Goal: Complete application form: Complete application form

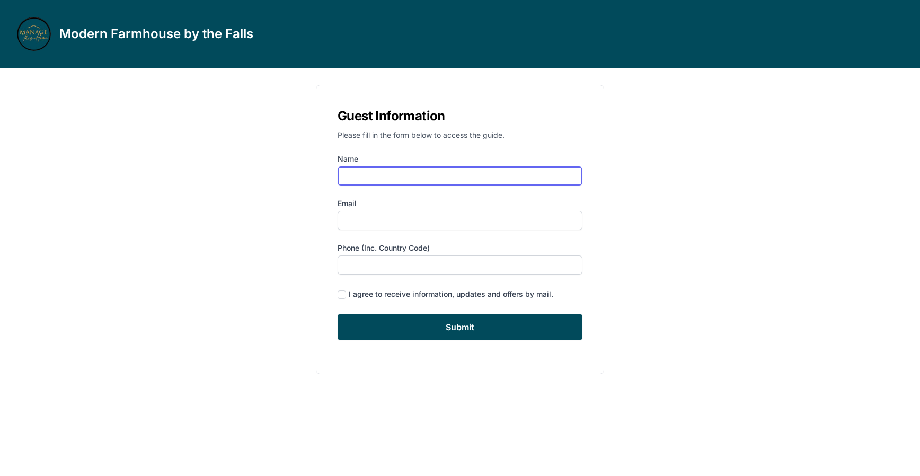
click at [407, 170] on input "Name" at bounding box center [460, 175] width 245 height 19
type input "[PERSON_NAME]"
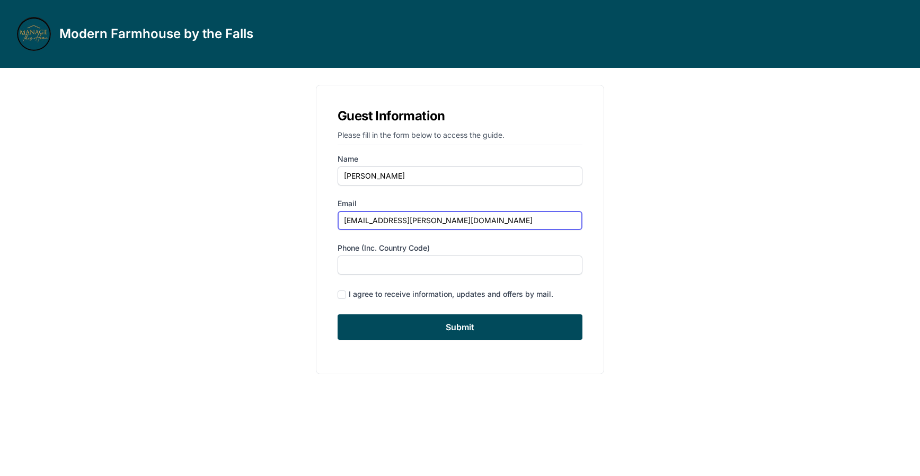
type input "[EMAIL_ADDRESS][PERSON_NAME][DOMAIN_NAME]"
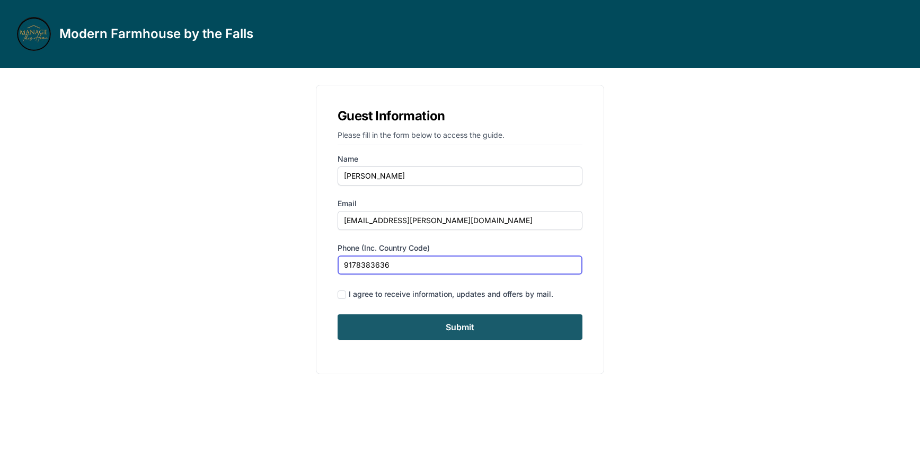
type input "9178383636"
click at [408, 326] on input "Submit" at bounding box center [460, 326] width 245 height 25
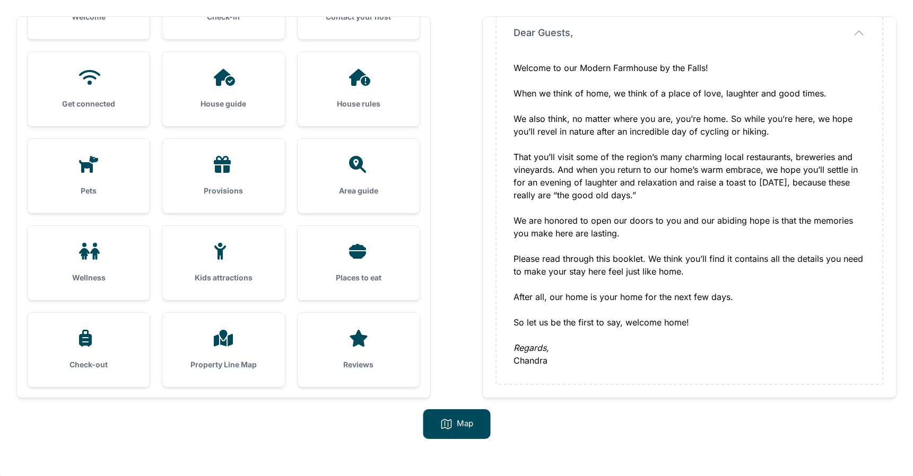
scroll to position [66, 0]
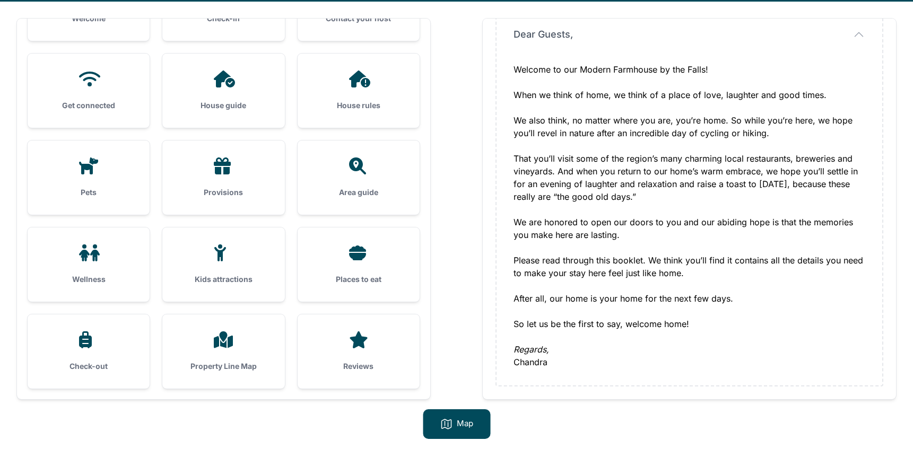
click at [356, 237] on div "Places to eat" at bounding box center [358, 264] width 122 height 74
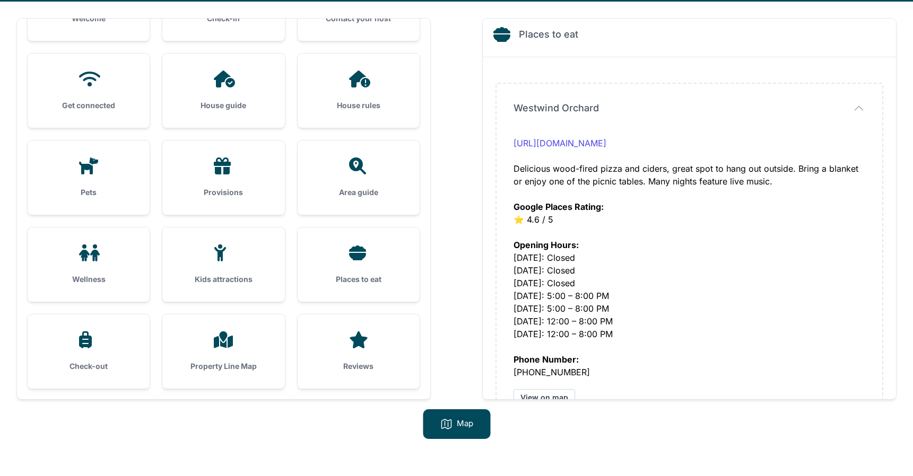
scroll to position [0, 0]
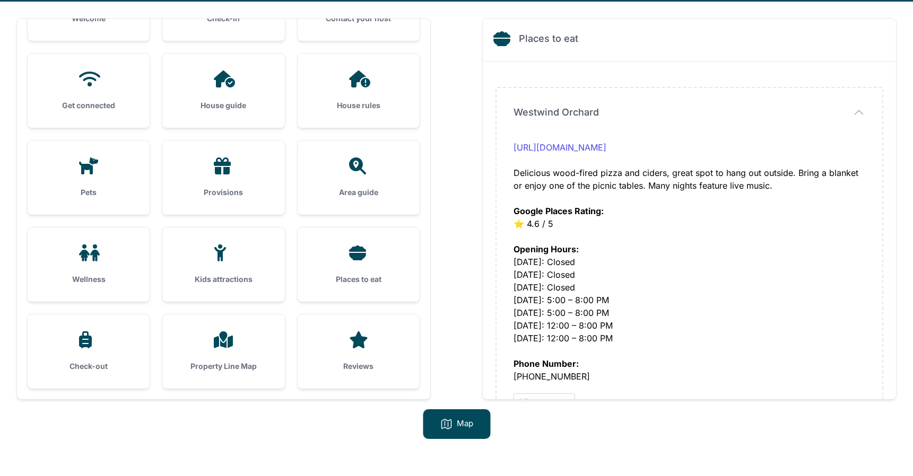
click at [261, 198] on div "Provisions" at bounding box center [223, 178] width 122 height 74
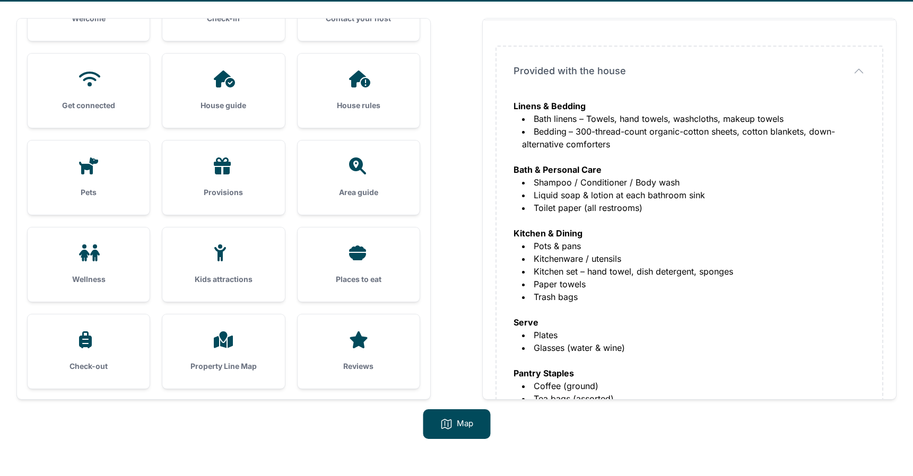
scroll to position [41, 0]
click at [92, 264] on div "Wellness" at bounding box center [89, 264] width 122 height 74
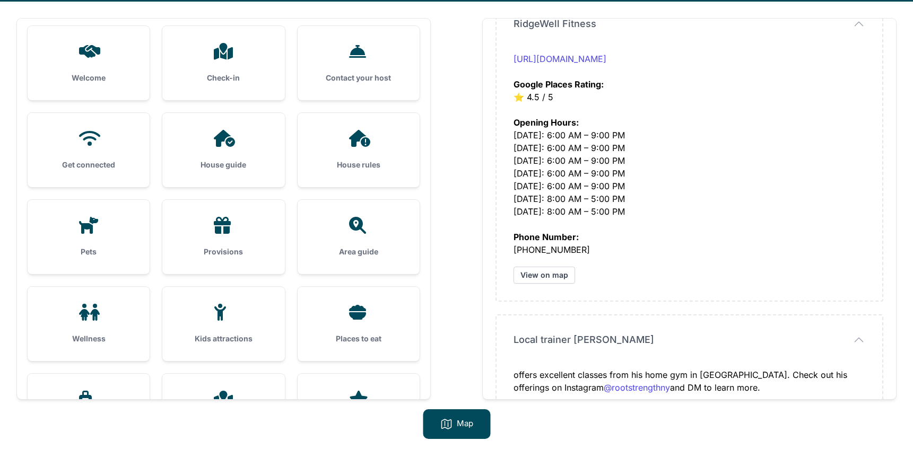
scroll to position [0, 0]
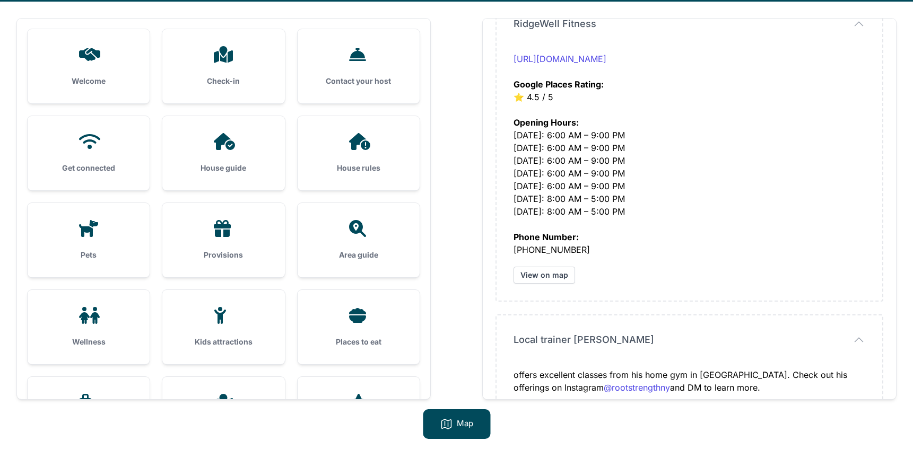
click at [247, 147] on div at bounding box center [223, 141] width 88 height 17
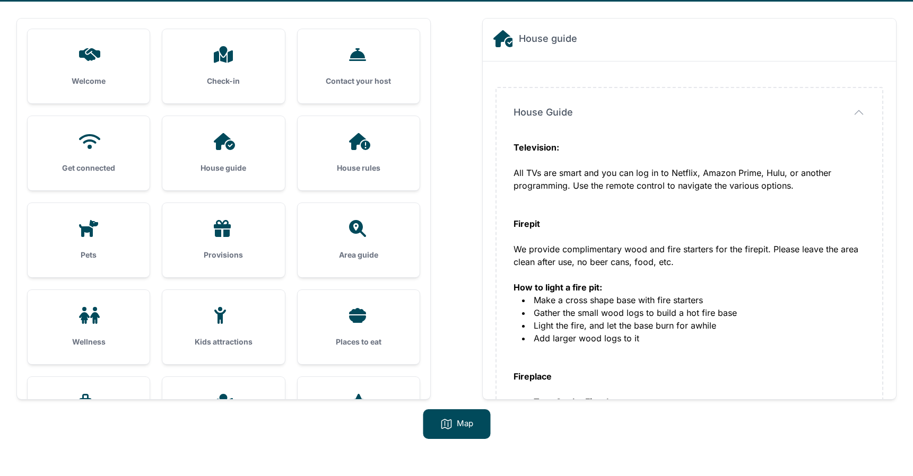
click at [218, 153] on div "House guide" at bounding box center [223, 153] width 122 height 74
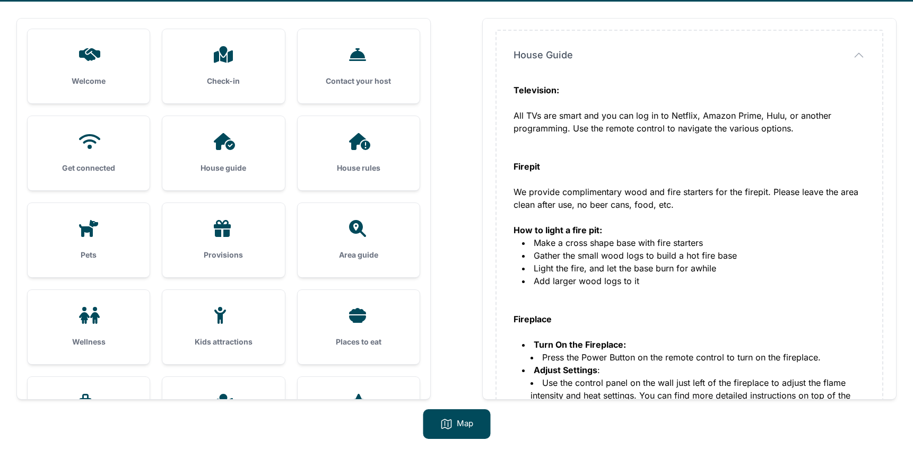
scroll to position [63, 0]
